Goal: Task Accomplishment & Management: Manage account settings

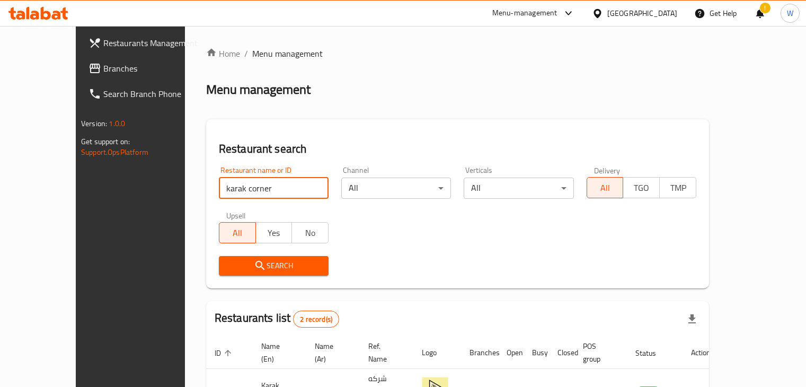
scroll to position [102, 0]
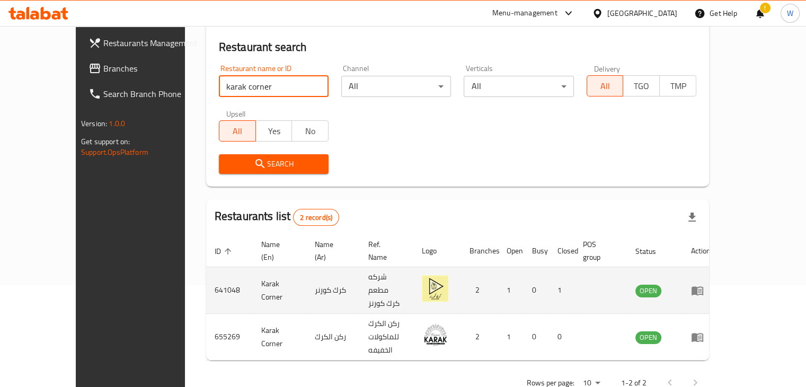
click at [703, 284] on icon "enhanced table" at bounding box center [697, 290] width 13 height 13
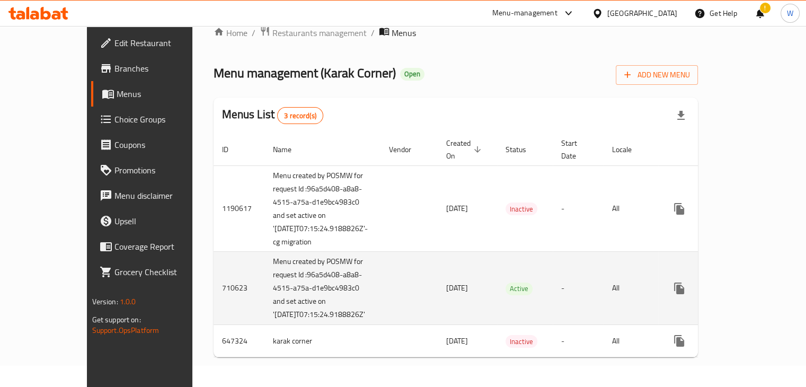
scroll to position [55, 0]
click at [762, 282] on icon "enhanced table" at bounding box center [755, 288] width 13 height 13
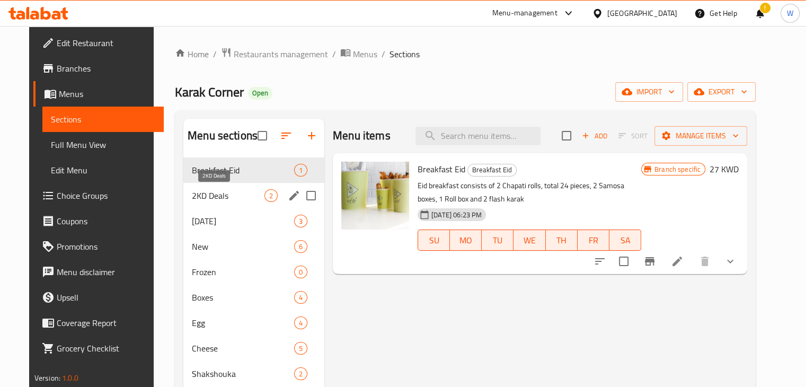
click at [233, 192] on span "2KD Deals" at bounding box center [228, 195] width 73 height 13
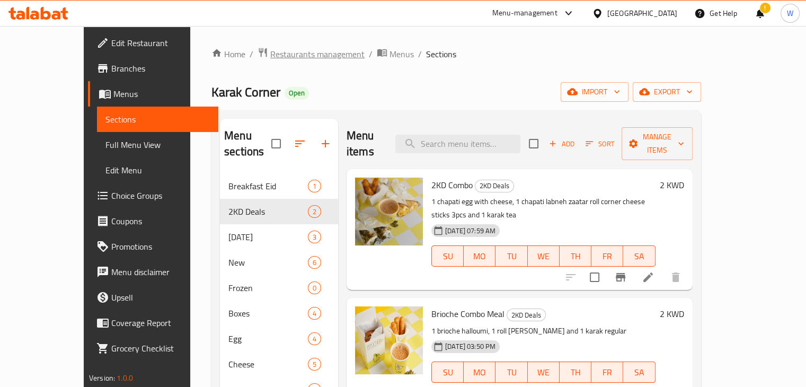
click at [273, 50] on span "Restaurants management" at bounding box center [317, 54] width 94 height 13
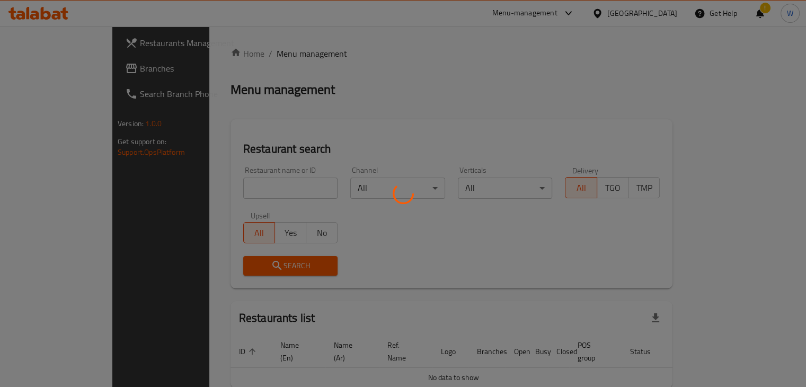
click at [286, 188] on div at bounding box center [403, 193] width 806 height 387
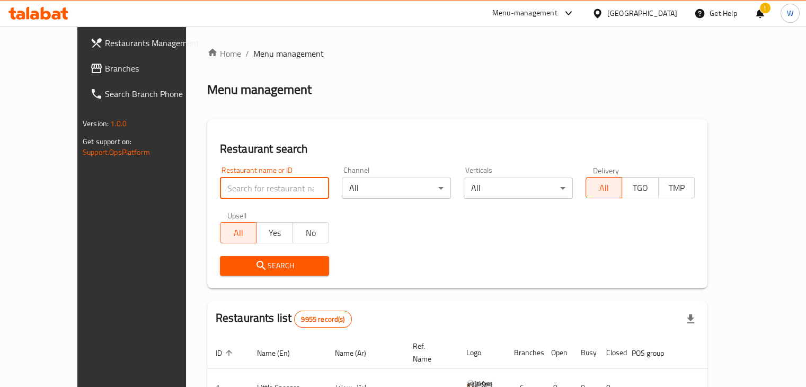
click at [286, 188] on input "search" at bounding box center [274, 187] width 109 height 21
type input "pastry house"
click button "Search" at bounding box center [274, 266] width 109 height 20
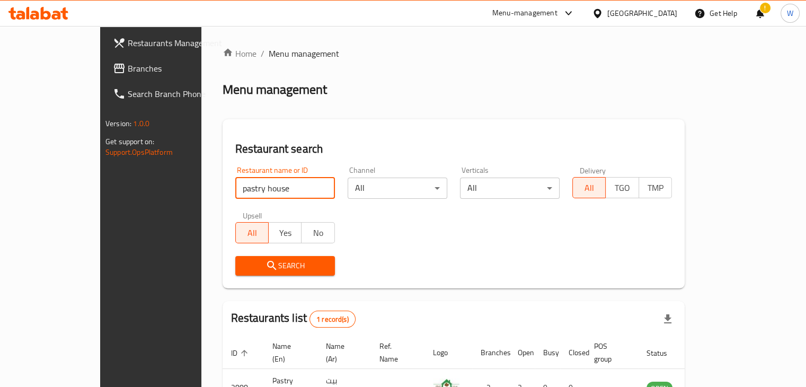
scroll to position [65, 0]
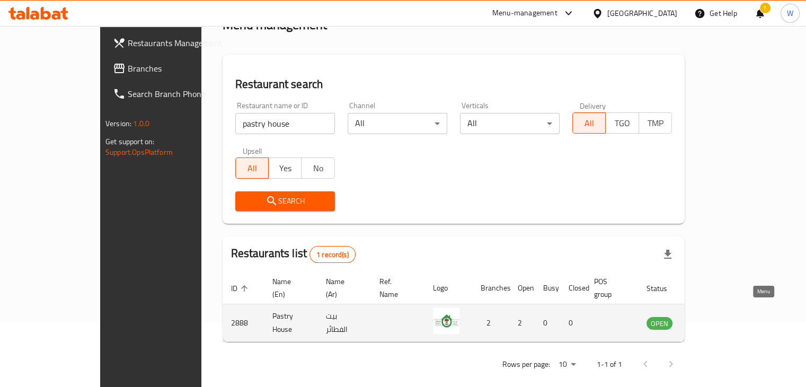
click at [712, 321] on icon "enhanced table" at bounding box center [711, 323] width 4 height 4
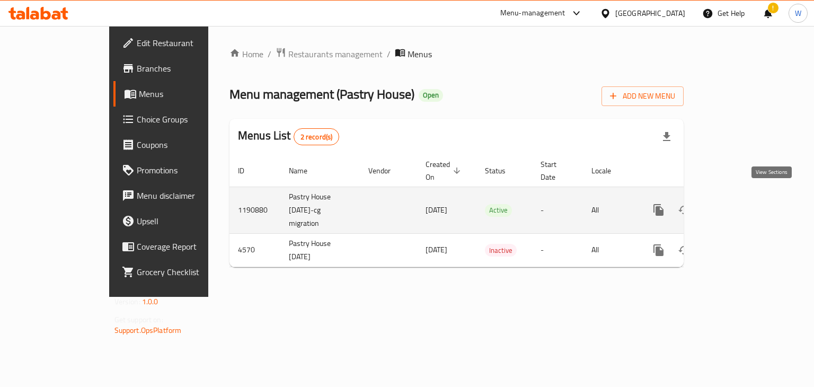
click at [740, 205] on icon "enhanced table" at bounding box center [735, 210] width 10 height 10
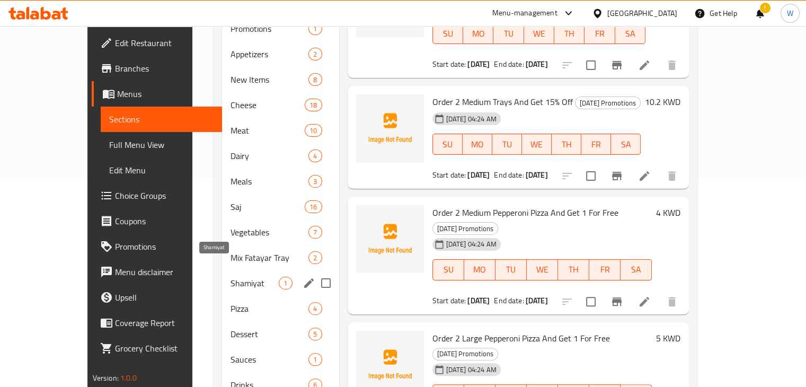
scroll to position [265, 0]
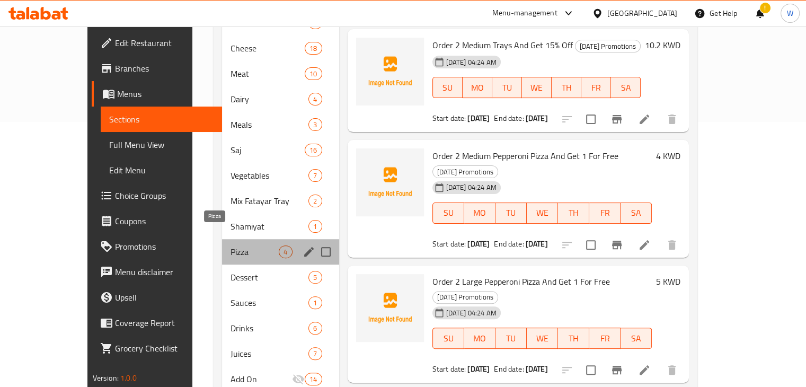
click at [231, 245] on span "Pizza" at bounding box center [254, 251] width 48 height 13
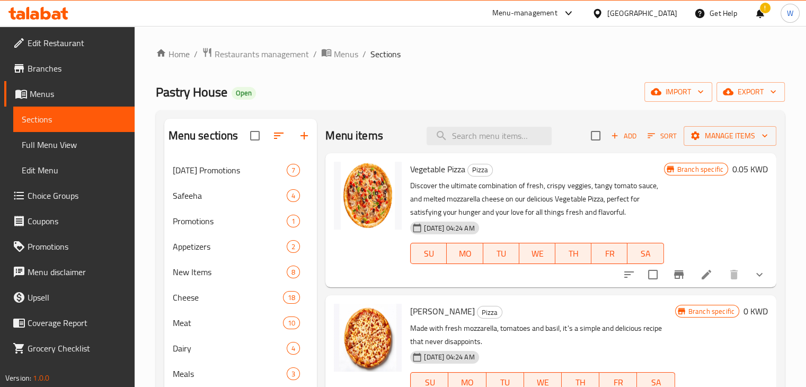
click at [700, 272] on icon at bounding box center [706, 274] width 13 height 13
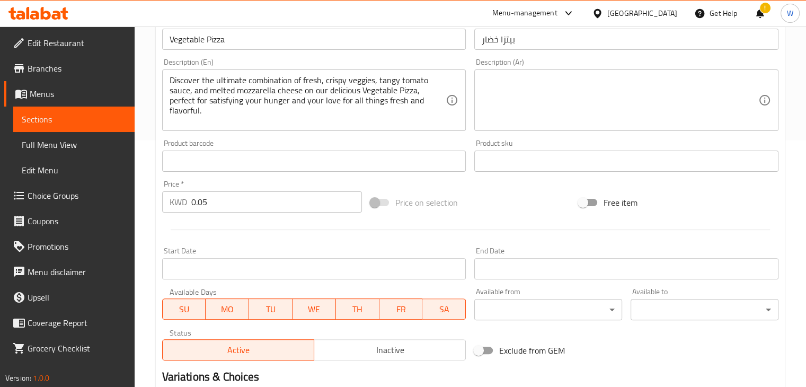
scroll to position [265, 0]
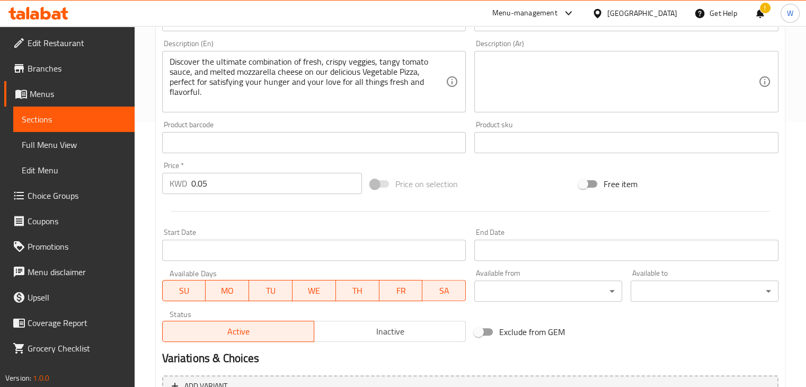
click at [254, 183] on input "0.05" at bounding box center [276, 183] width 171 height 21
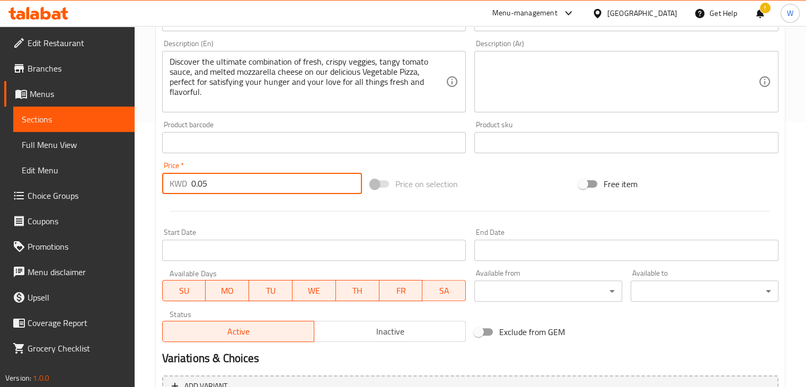
click at [254, 183] on input "0.05" at bounding box center [276, 183] width 171 height 21
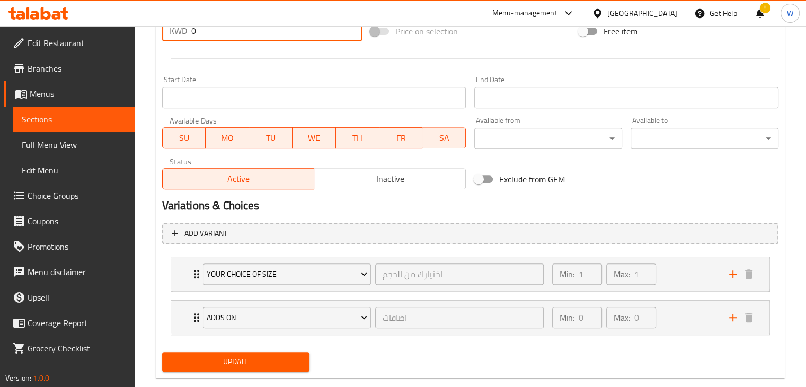
scroll to position [438, 0]
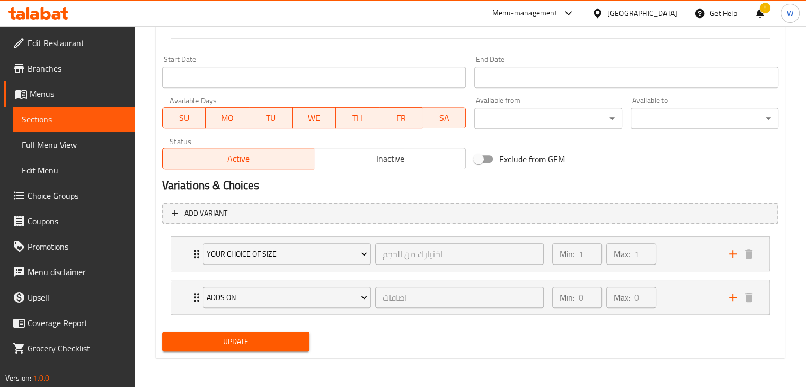
type input "0"
click at [259, 343] on span "Update" at bounding box center [236, 341] width 131 height 13
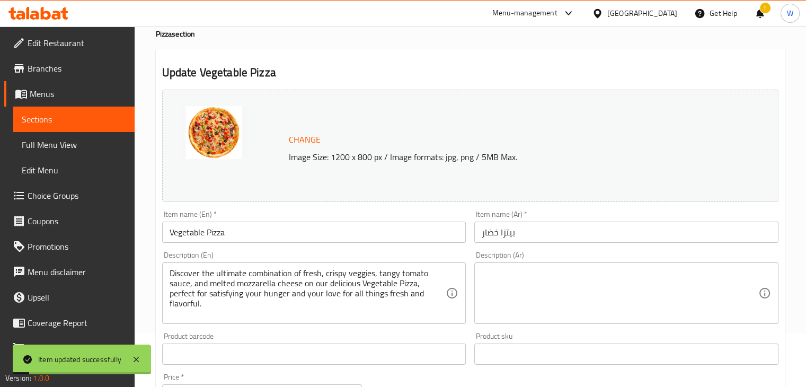
scroll to position [0, 0]
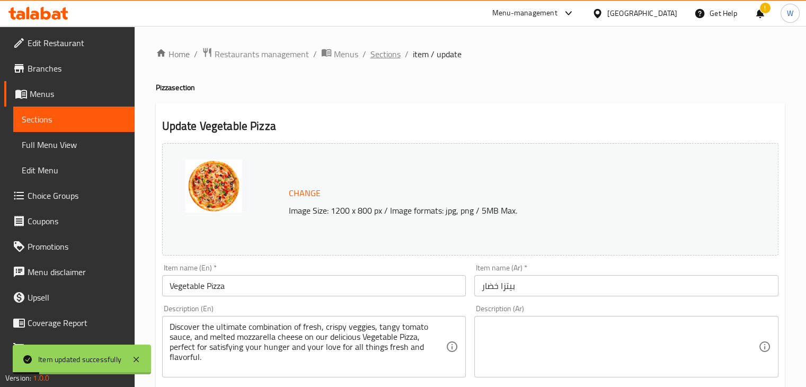
click at [381, 54] on span "Sections" at bounding box center [385, 54] width 30 height 13
